Goal: Task Accomplishment & Management: Manage account settings

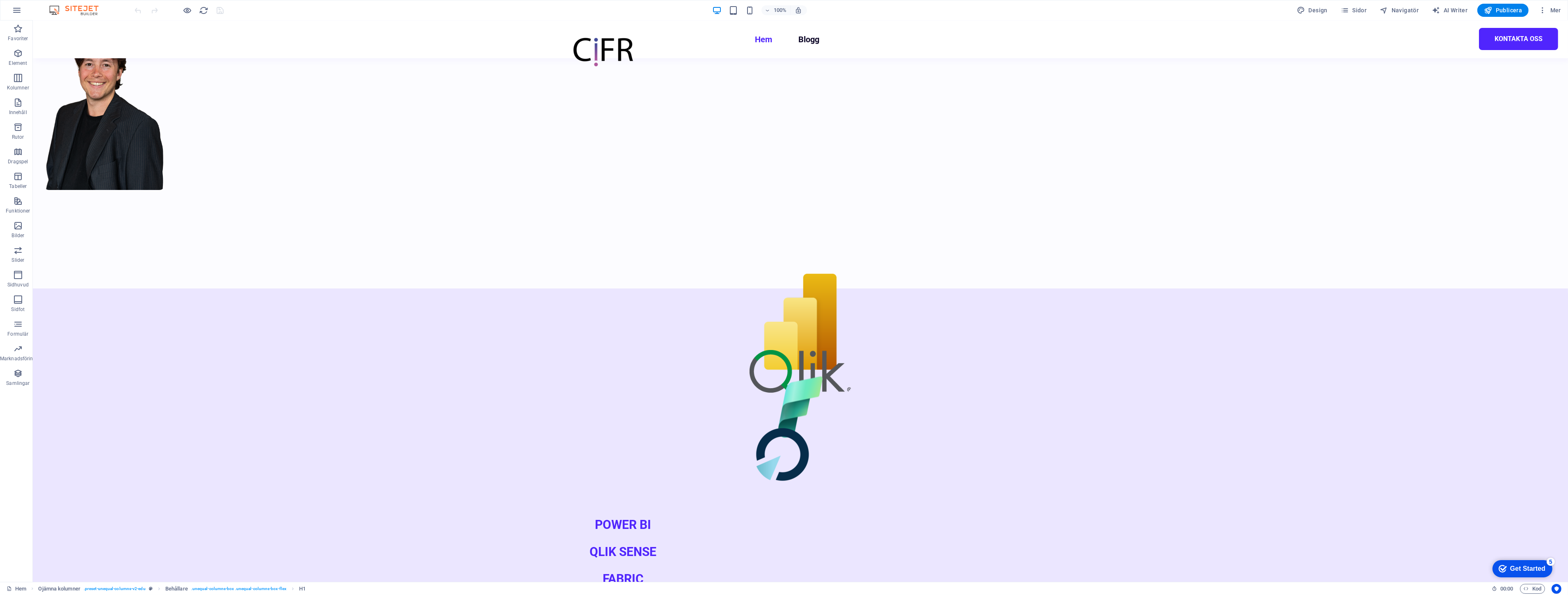
scroll to position [228, 0]
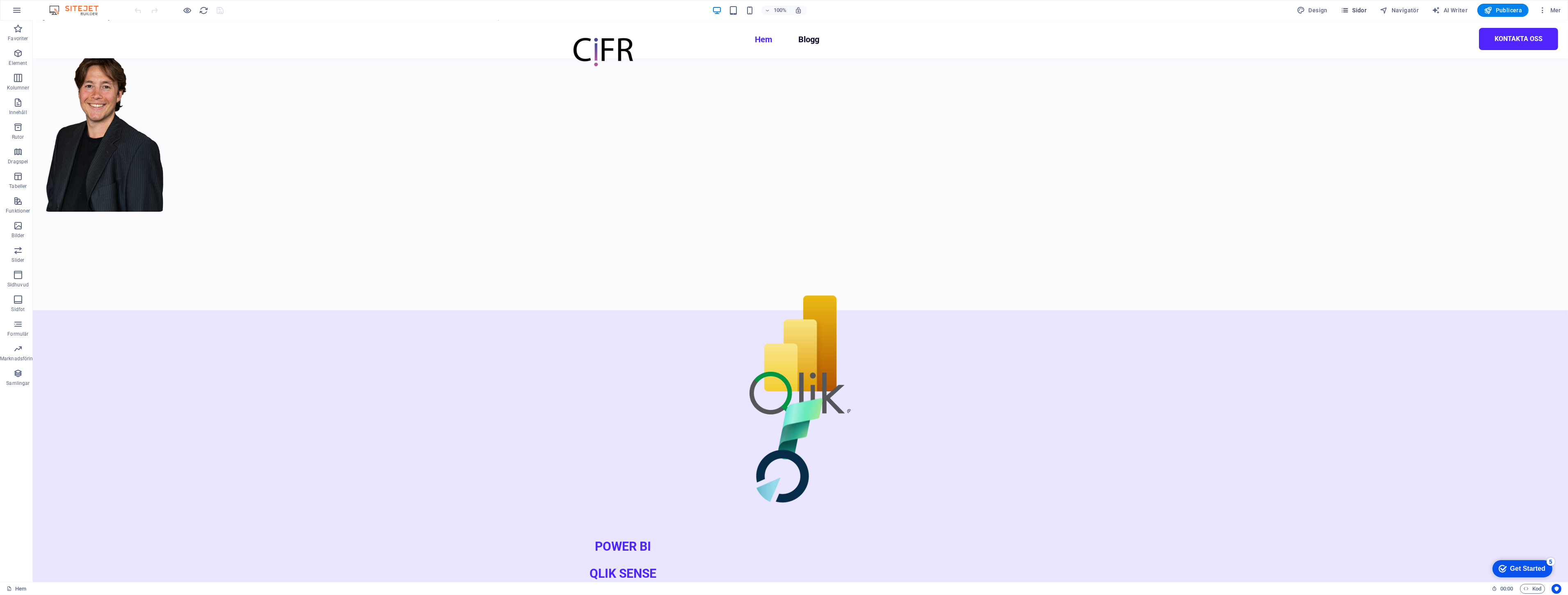
click at [1357, 7] on span "Sidor" at bounding box center [1354, 10] width 26 height 8
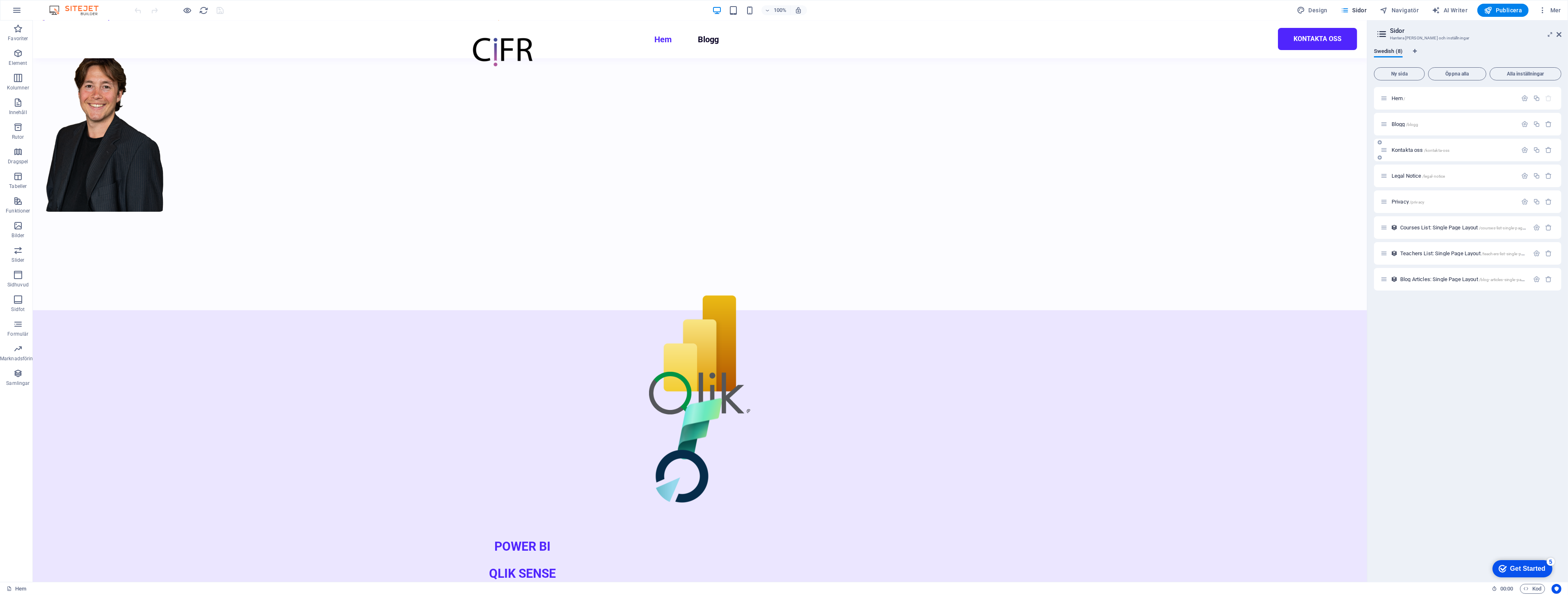
click at [1418, 146] on div "Kontakta oss /kontakta-oss" at bounding box center [1449, 150] width 136 height 10
click at [1415, 151] on span "Kontakta oss /kontakta-oss" at bounding box center [1420, 150] width 58 height 6
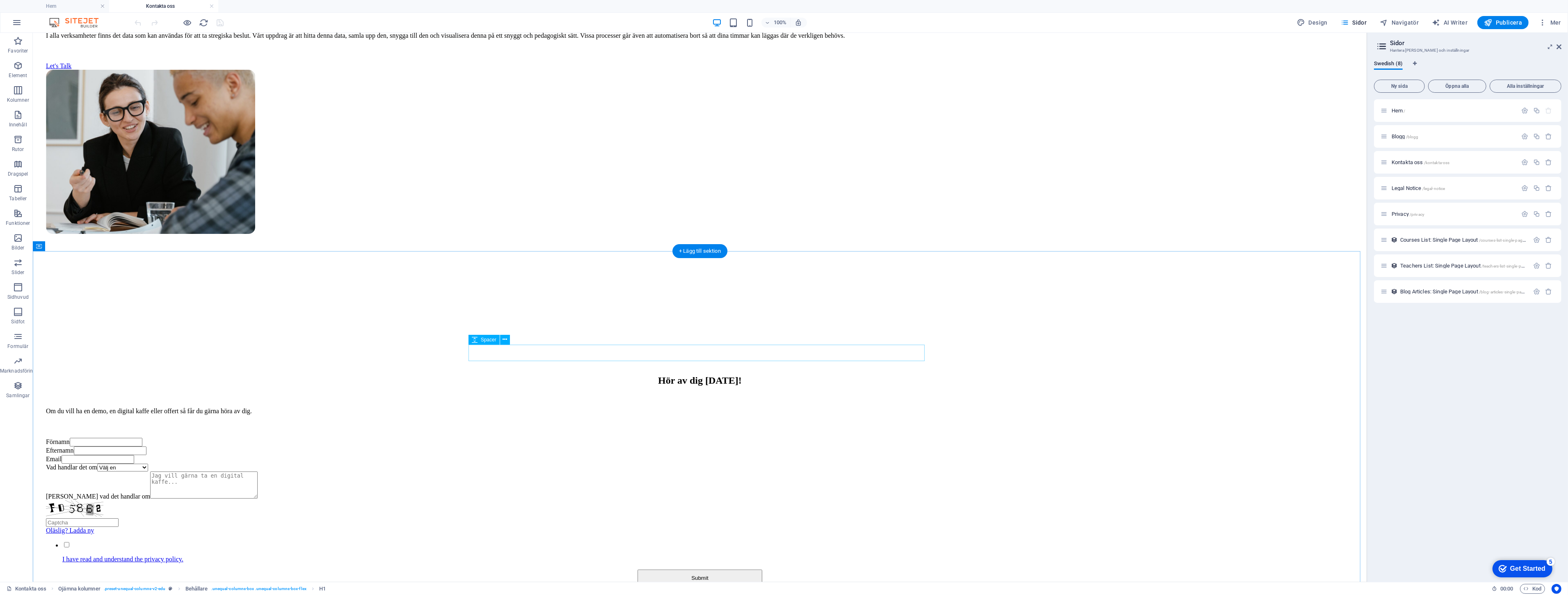
scroll to position [557, 0]
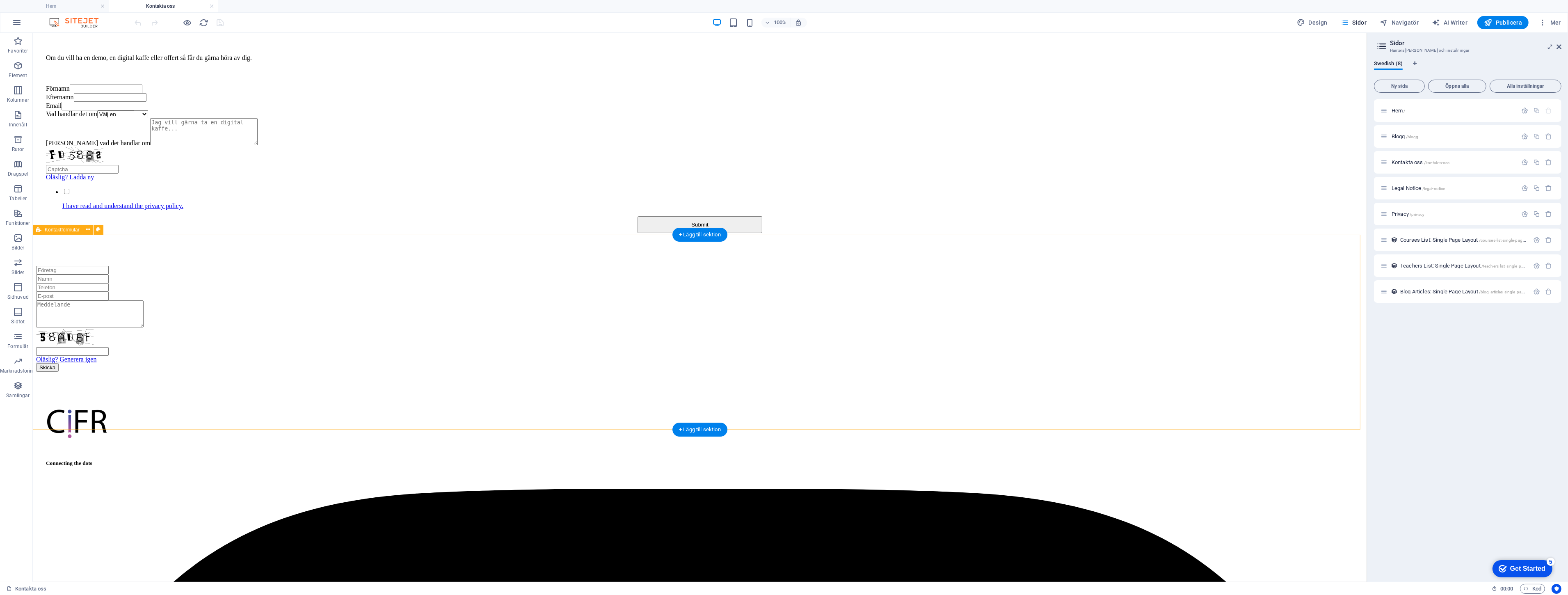
click at [1020, 312] on div "Oläslig? Generera igen Skicka" at bounding box center [699, 319] width 1328 height 106
click at [1007, 318] on div "Oläslig? Generera igen Skicka" at bounding box center [699, 319] width 1328 height 106
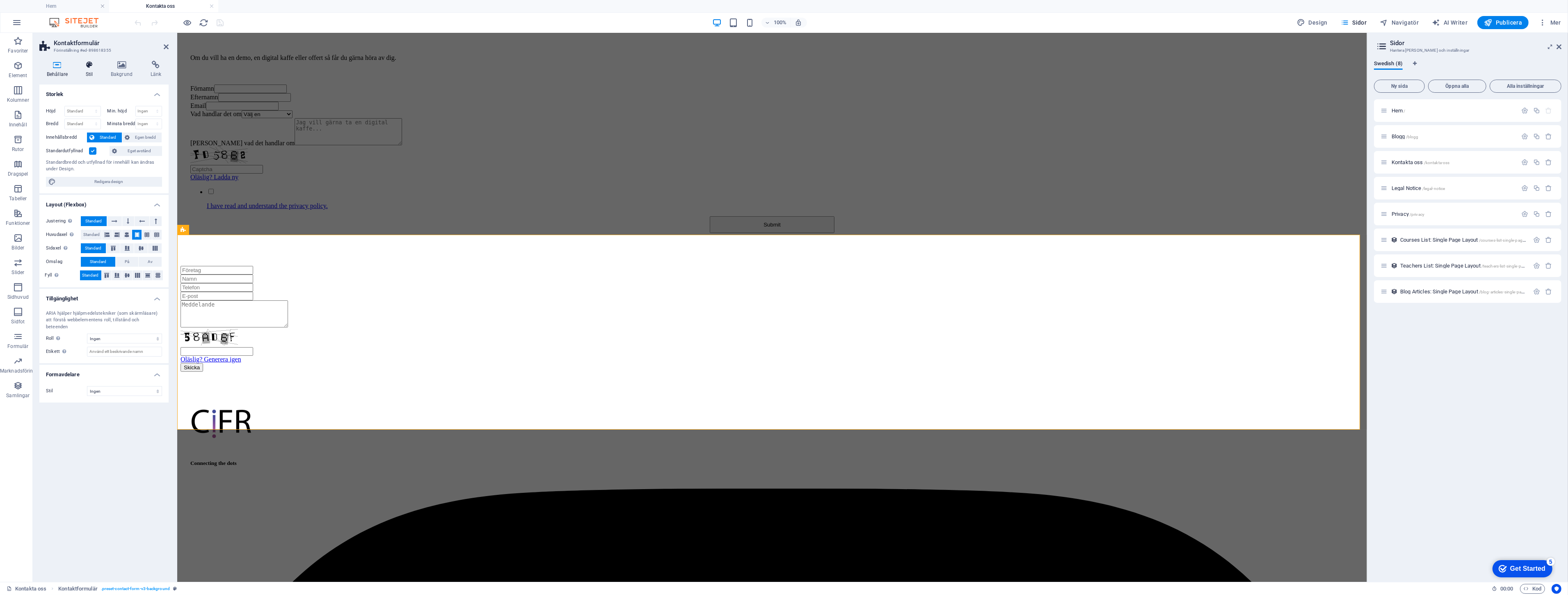
click at [88, 74] on h4 "Stil" at bounding box center [91, 69] width 25 height 17
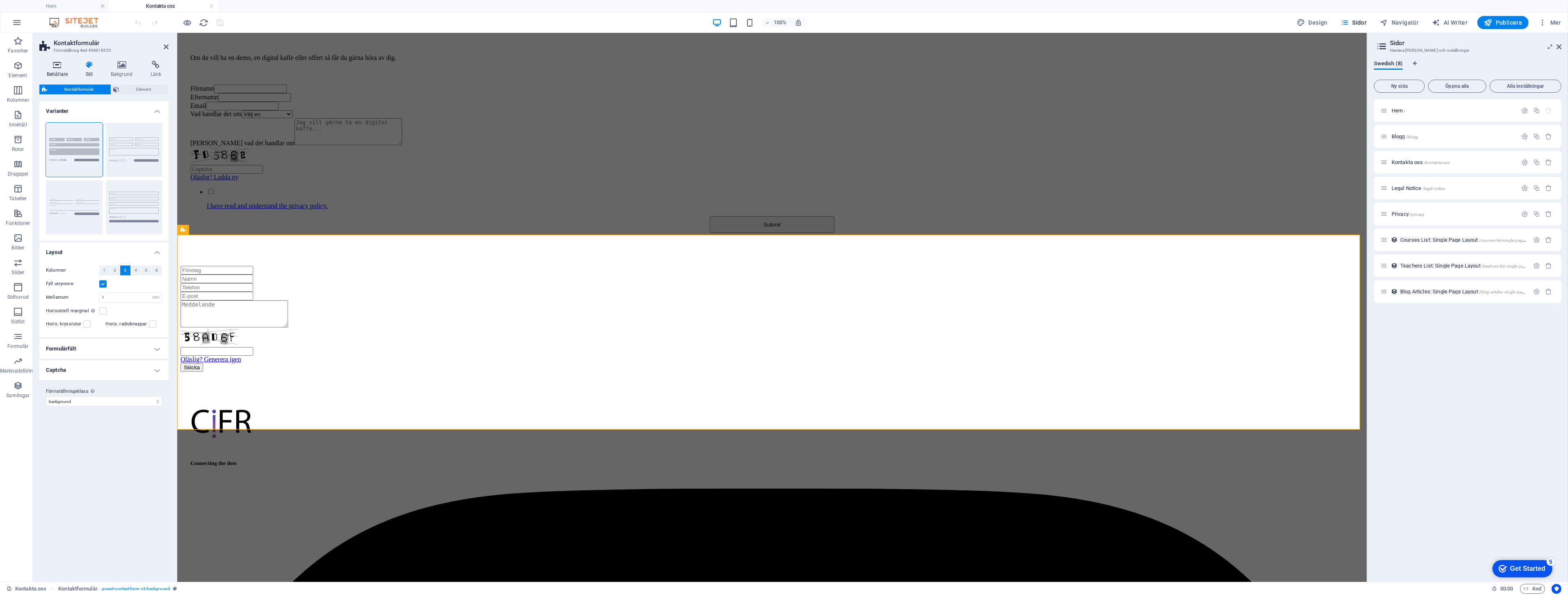
click at [68, 70] on h4 "Behållare" at bounding box center [59, 69] width 39 height 17
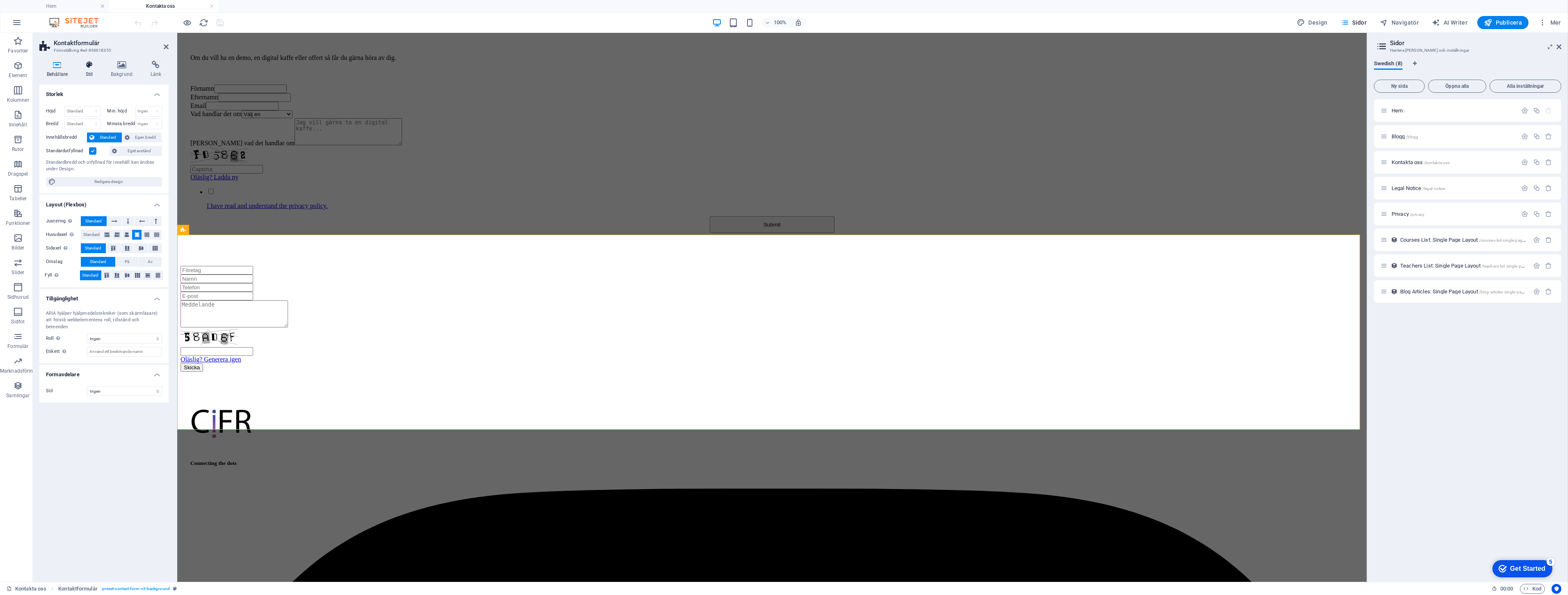
click at [81, 71] on h4 "Stil" at bounding box center [91, 69] width 25 height 17
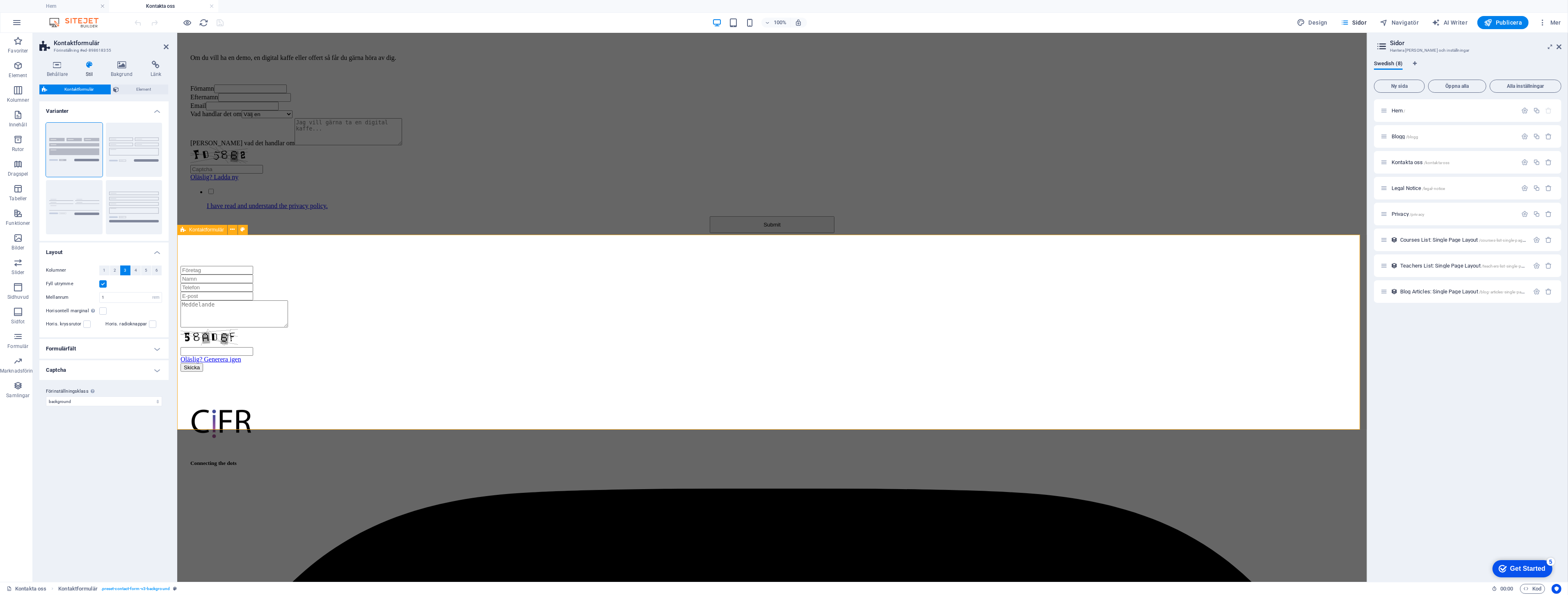
click at [267, 357] on div "Oläslig? Generera igen Skicka" at bounding box center [772, 319] width 1183 height 106
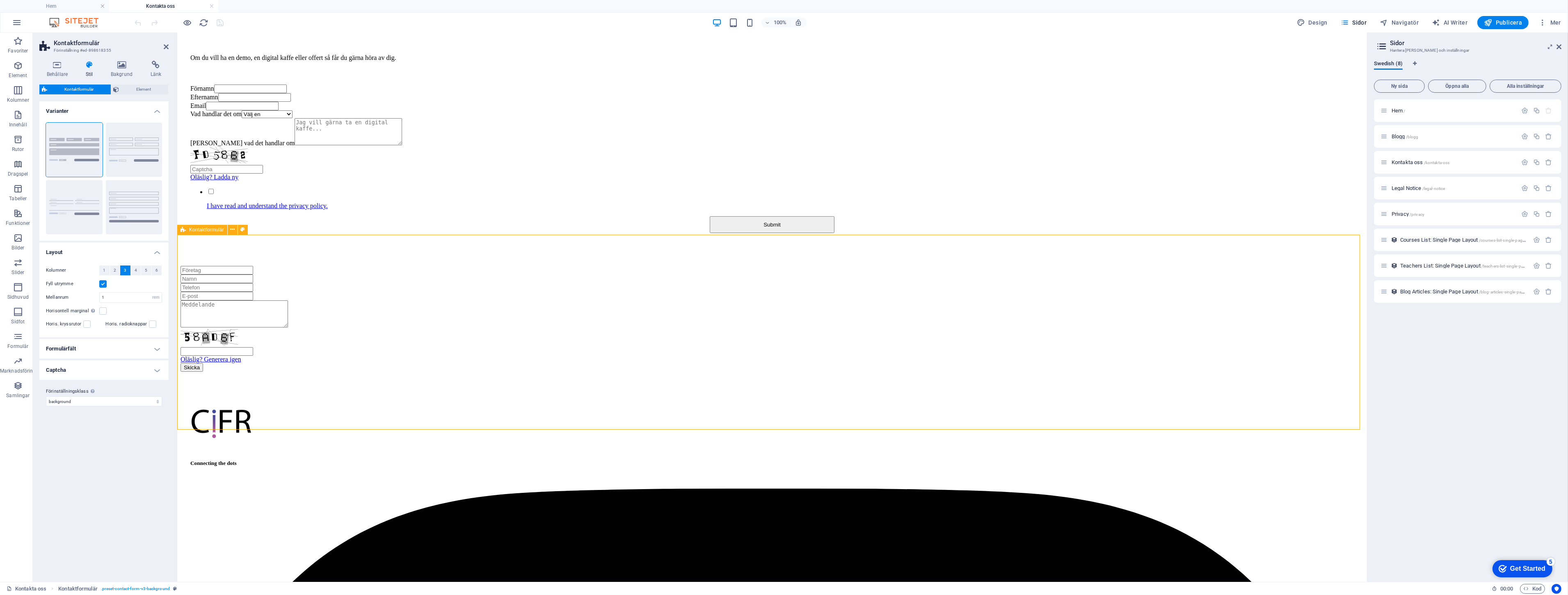
click at [267, 358] on div "Oläslig? Generera igen Skicka" at bounding box center [772, 319] width 1183 height 106
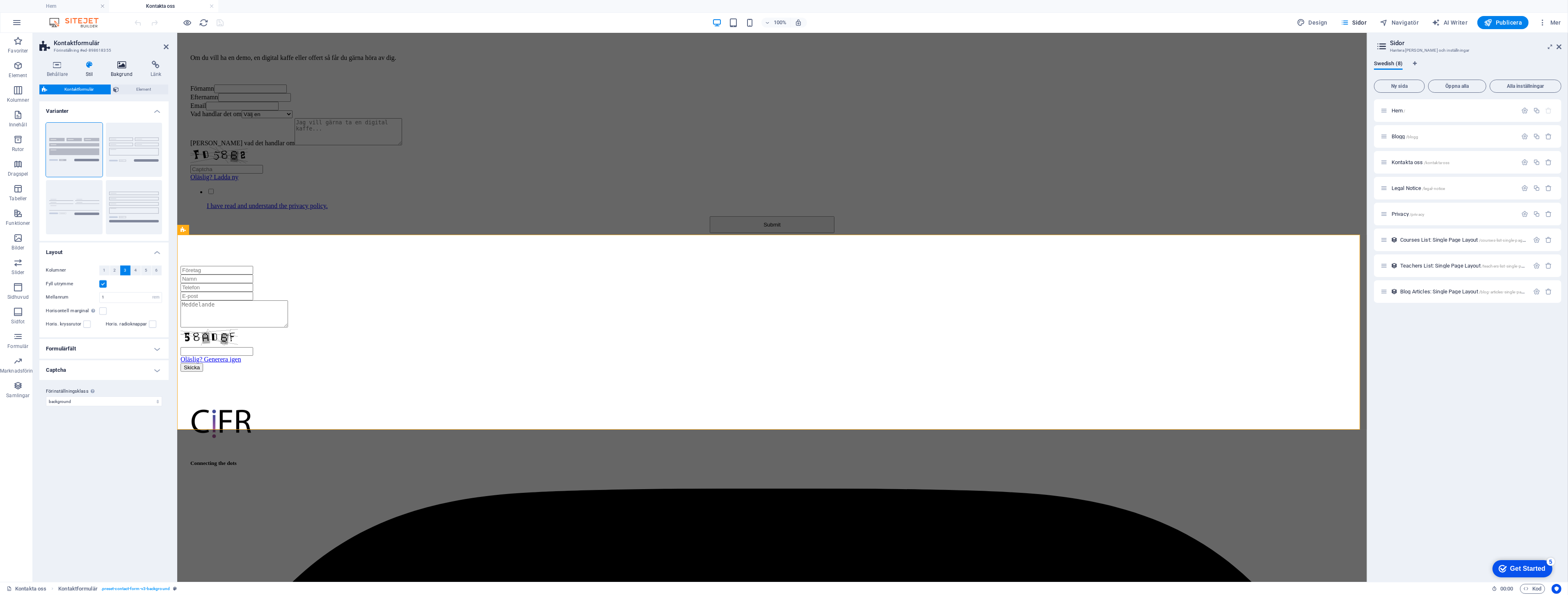
click at [125, 68] on icon at bounding box center [122, 65] width 37 height 8
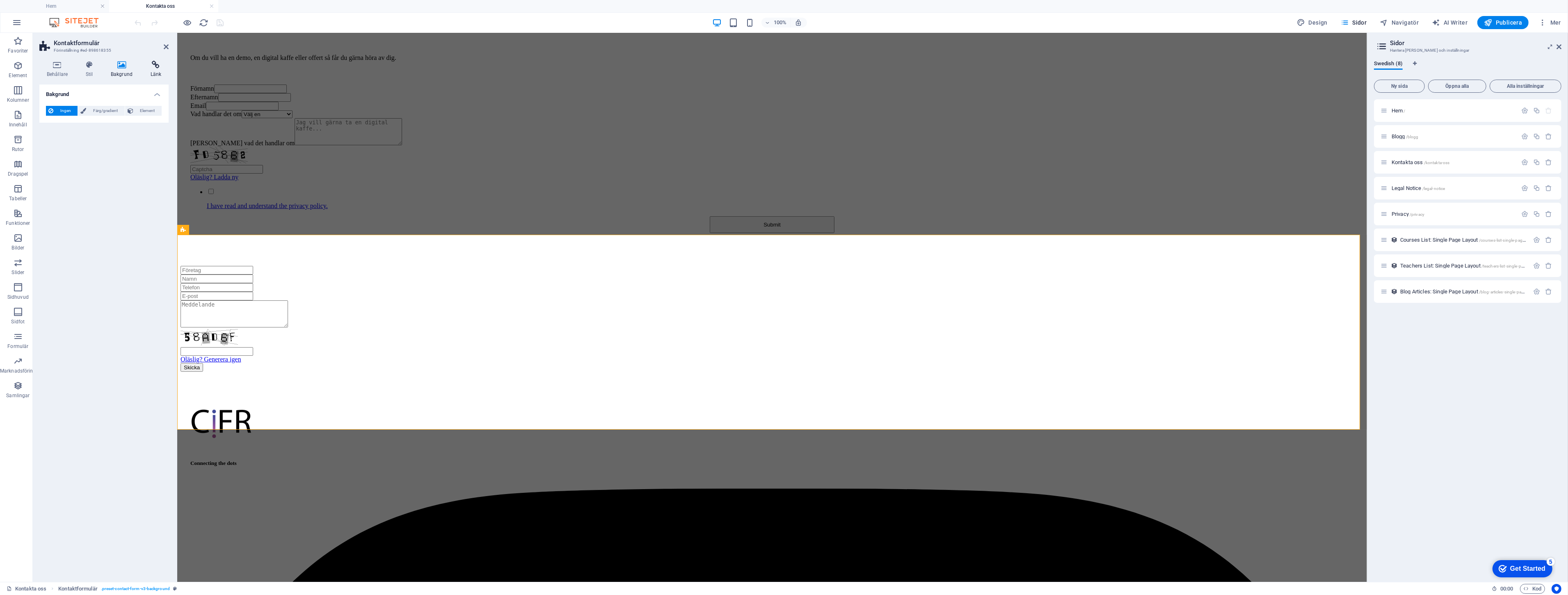
click at [161, 67] on icon at bounding box center [156, 65] width 26 height 8
click at [61, 71] on h4 "Behållare" at bounding box center [59, 69] width 39 height 17
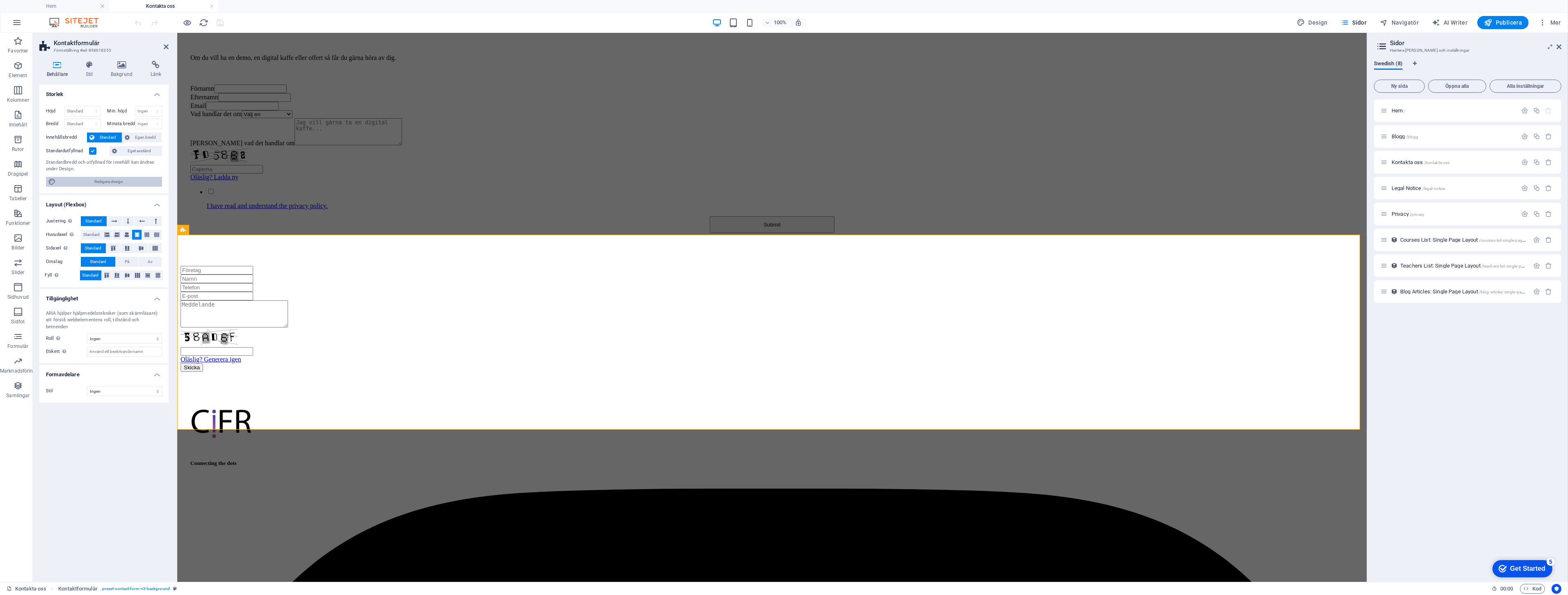
click at [86, 183] on span "Redigera design" at bounding box center [109, 181] width 101 height 10
select select "px"
select select "400"
select select "px"
select select "rem"
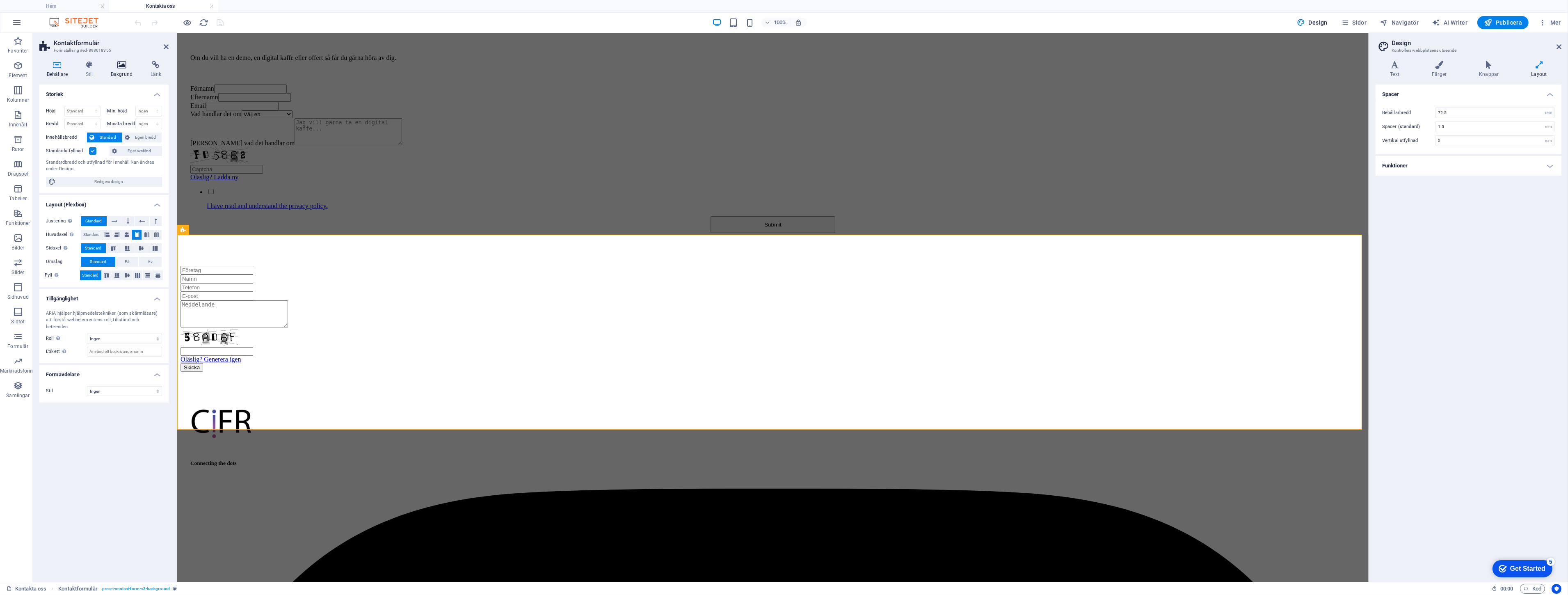
click at [104, 70] on h4 "Bakgrund" at bounding box center [123, 69] width 40 height 17
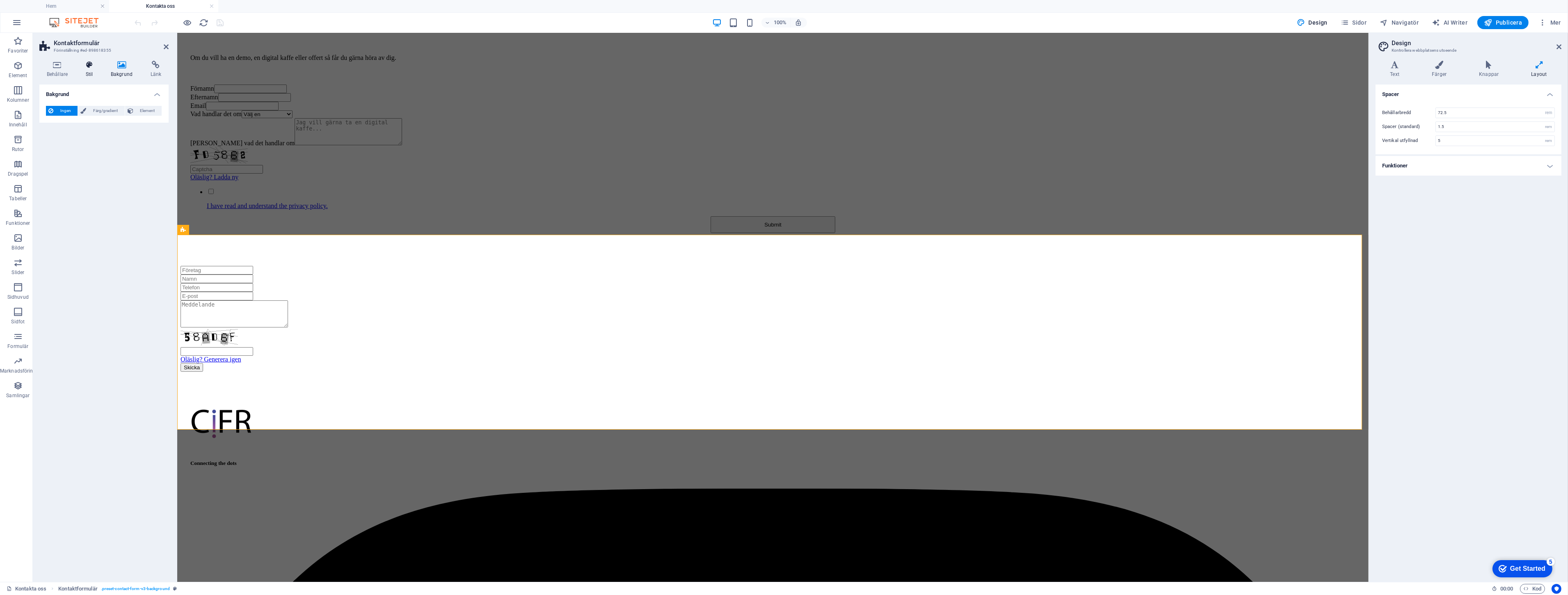
click at [90, 76] on h4 "Stil" at bounding box center [91, 69] width 25 height 17
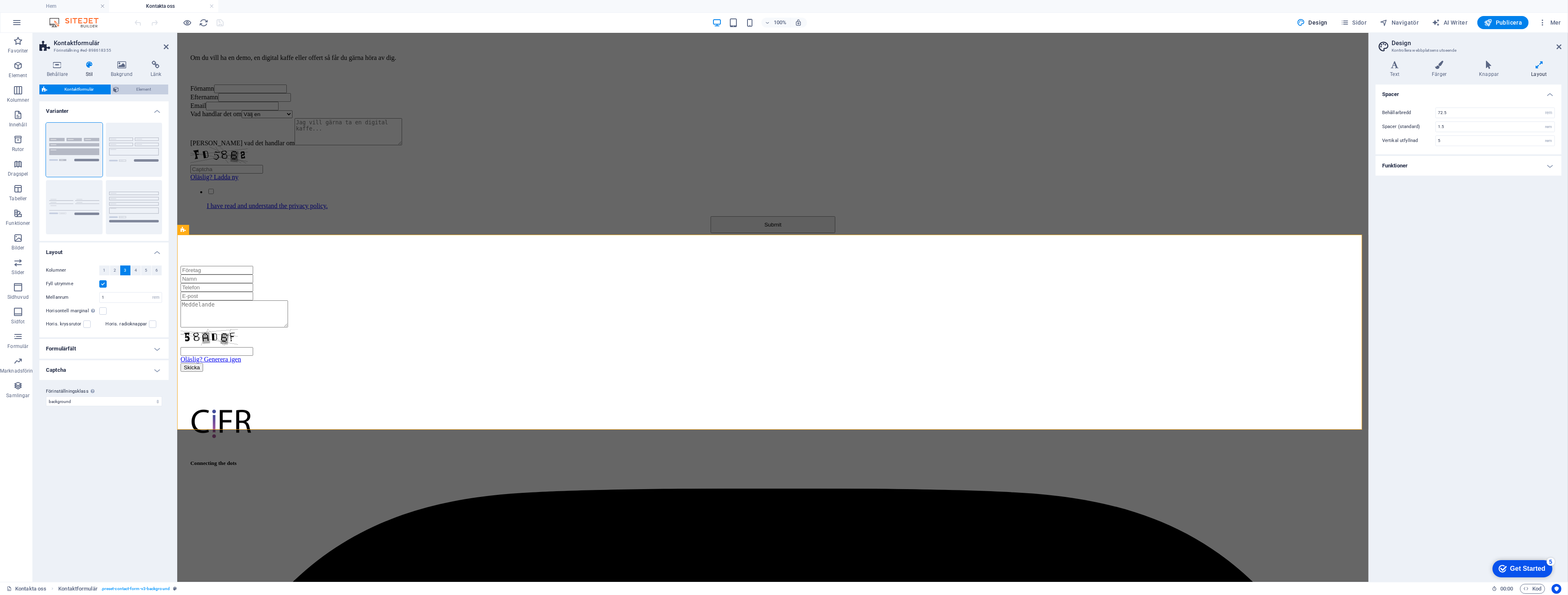
click at [140, 88] on span "Element" at bounding box center [144, 90] width 44 height 10
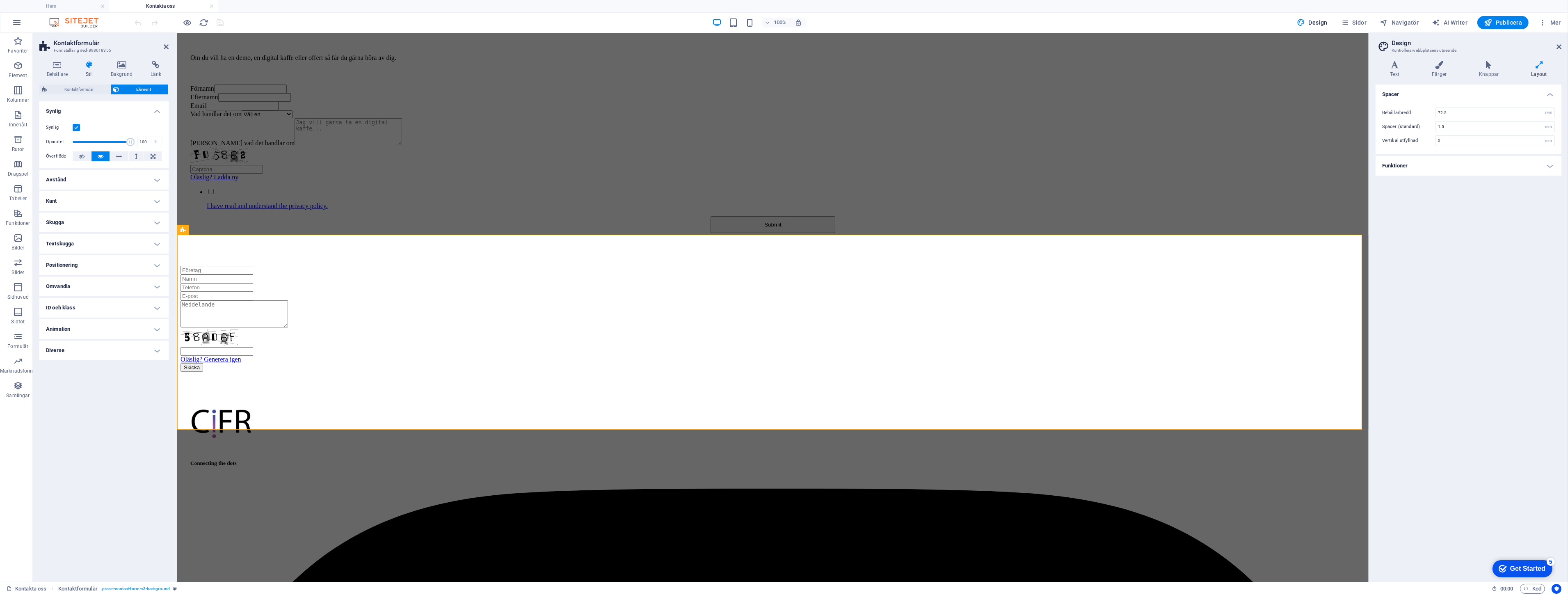
click at [74, 125] on label at bounding box center [76, 128] width 7 height 7
click at [0, 0] on input "Synlig" at bounding box center [0, 0] width 0 height 0
click at [256, 372] on div "Oläslig? Generera igen Skicka" at bounding box center [772, 319] width 1185 height 106
click at [309, 169] on div "Hör av dig [DATE]! Om du vill ha en demo, en digital kaffe eller offert så får …" at bounding box center [772, 123] width 1185 height 285
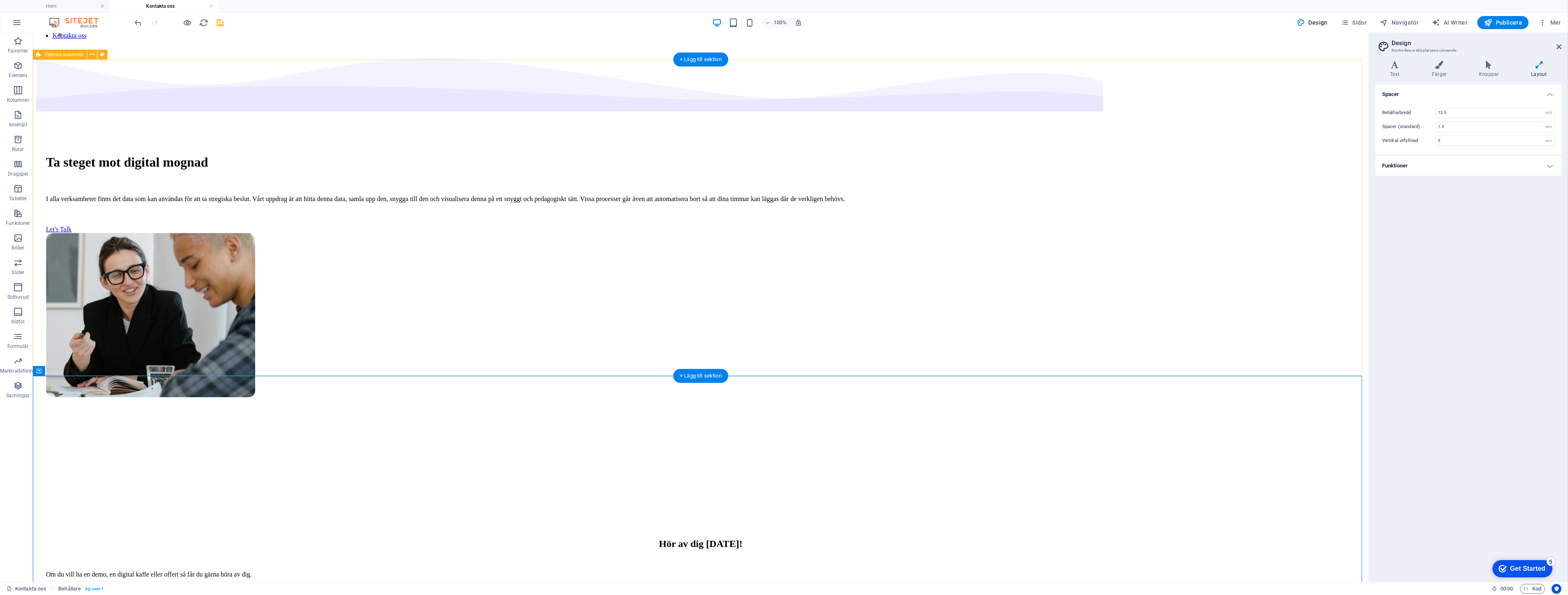
scroll to position [46, 0]
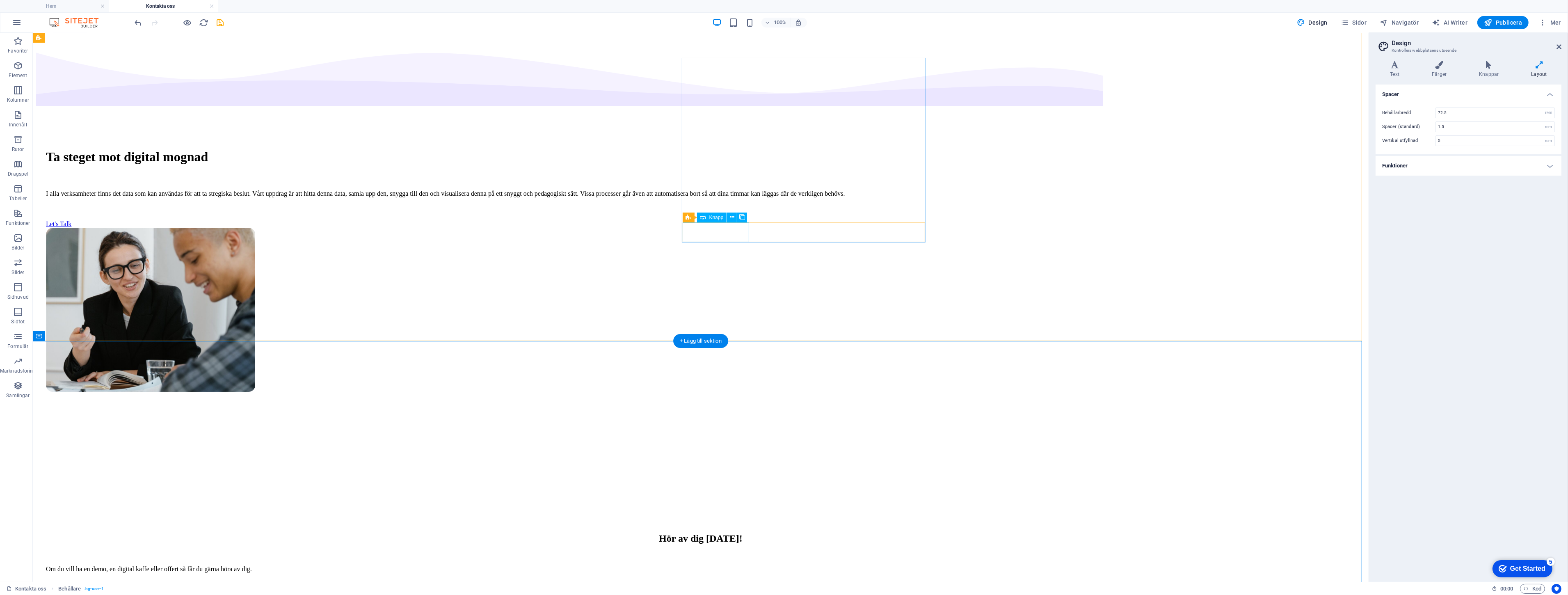
click at [723, 228] on div "Let's Talk" at bounding box center [700, 224] width 1309 height 7
select select "px"
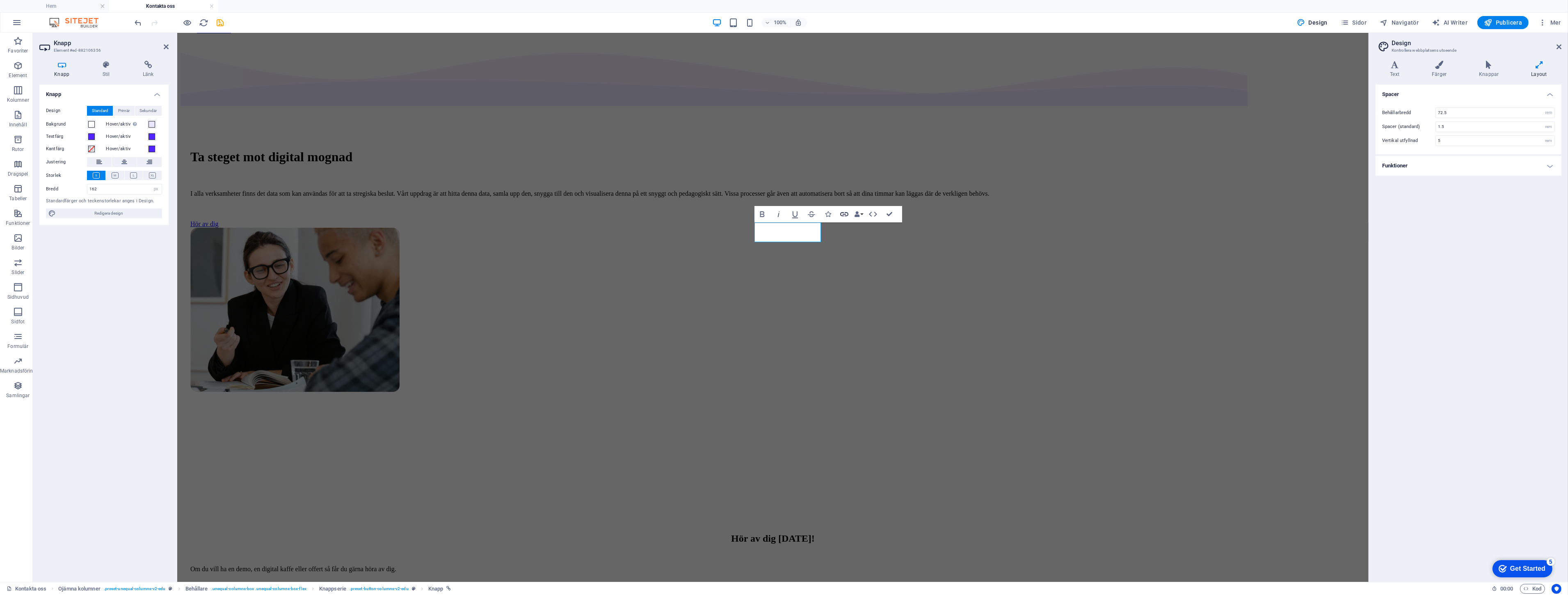
click at [845, 214] on icon "button" at bounding box center [844, 214] width 8 height 4
click at [1290, 156] on div "Ta steget mot digital mognad I alla verksamheter finns det data som kan använda…" at bounding box center [772, 266] width 1185 height 451
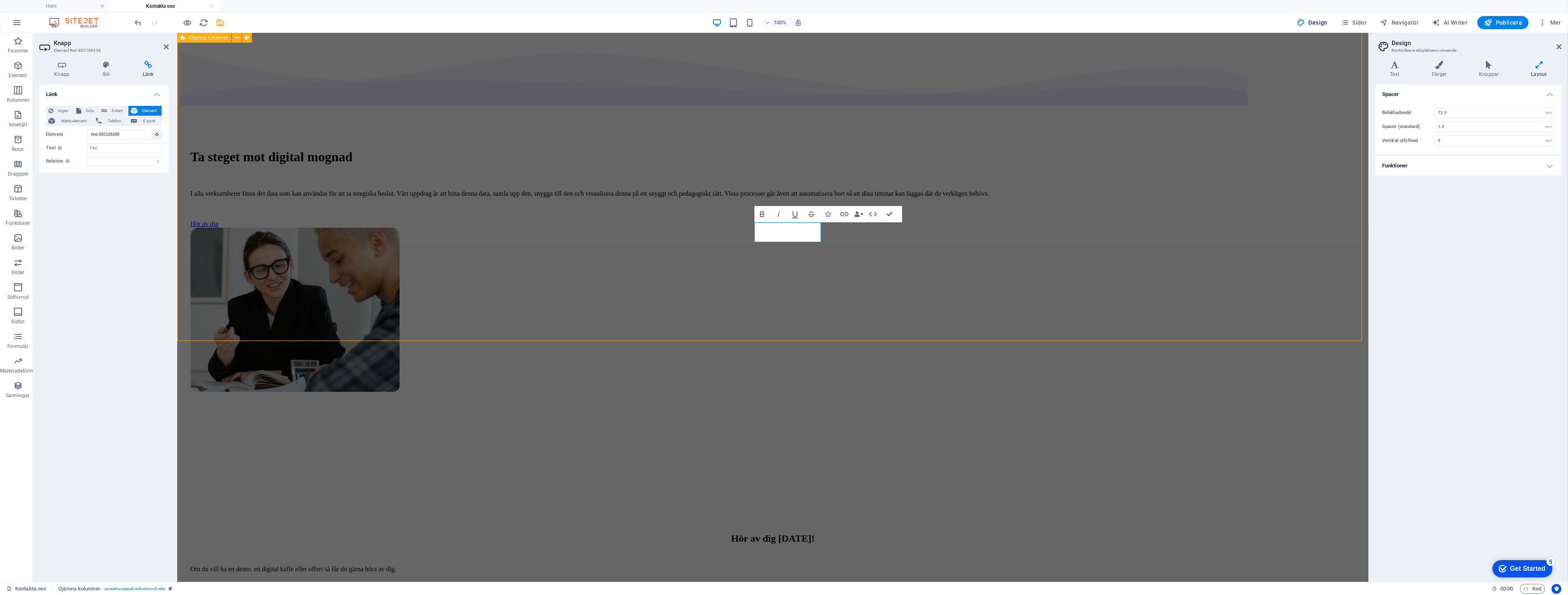
click at [1290, 156] on div "Ta steget mot digital mognad I alla verksamheter finns det data som kan använda…" at bounding box center [772, 266] width 1185 height 451
select select "multiple-waves"
select select "em"
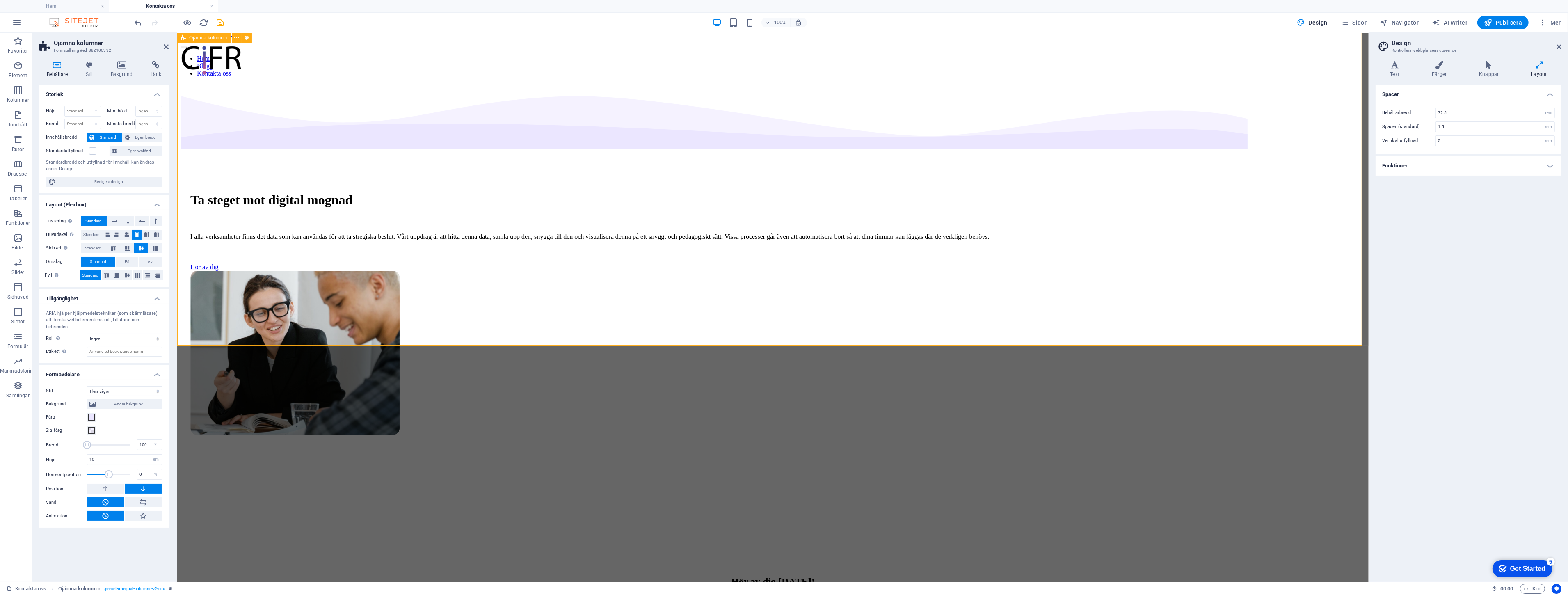
scroll to position [0, 0]
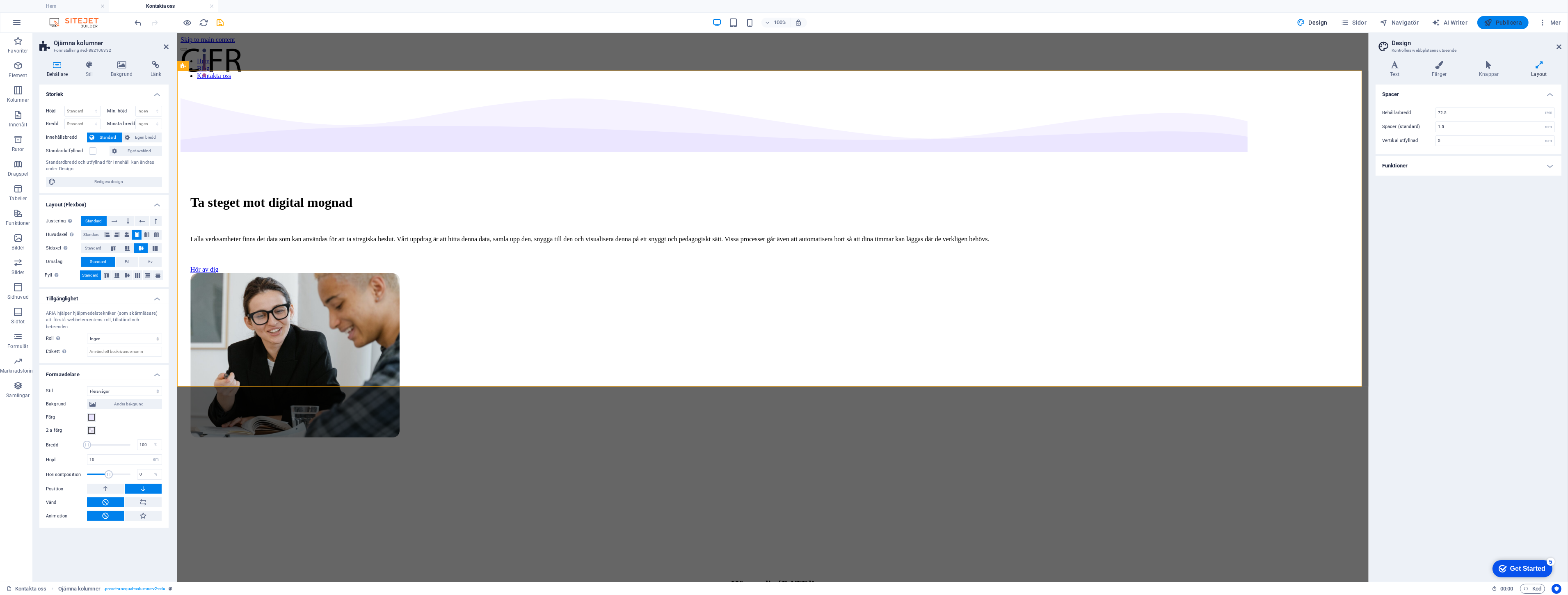
click at [1506, 22] on span "Publicera" at bounding box center [1503, 22] width 38 height 8
